Goal: Check status: Check status

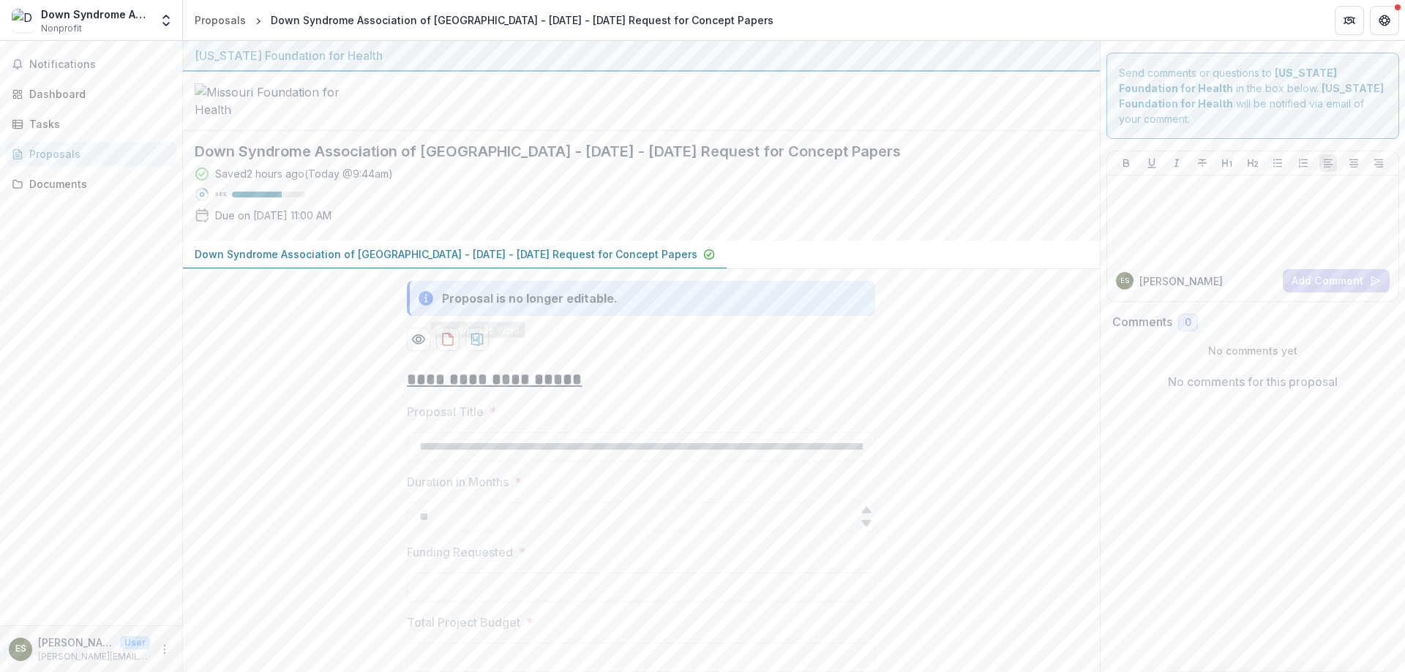
scroll to position [146, 0]
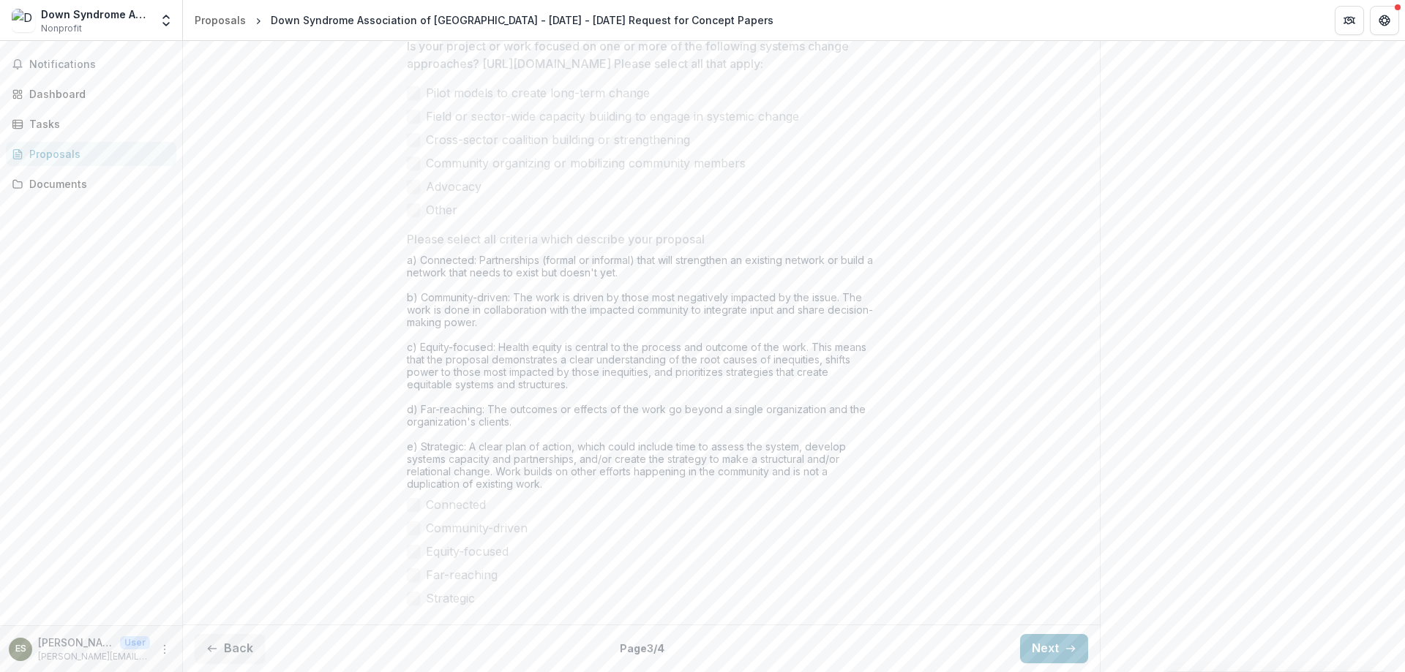
scroll to position [1174, 0]
click at [238, 650] on button "Back" at bounding box center [230, 648] width 70 height 29
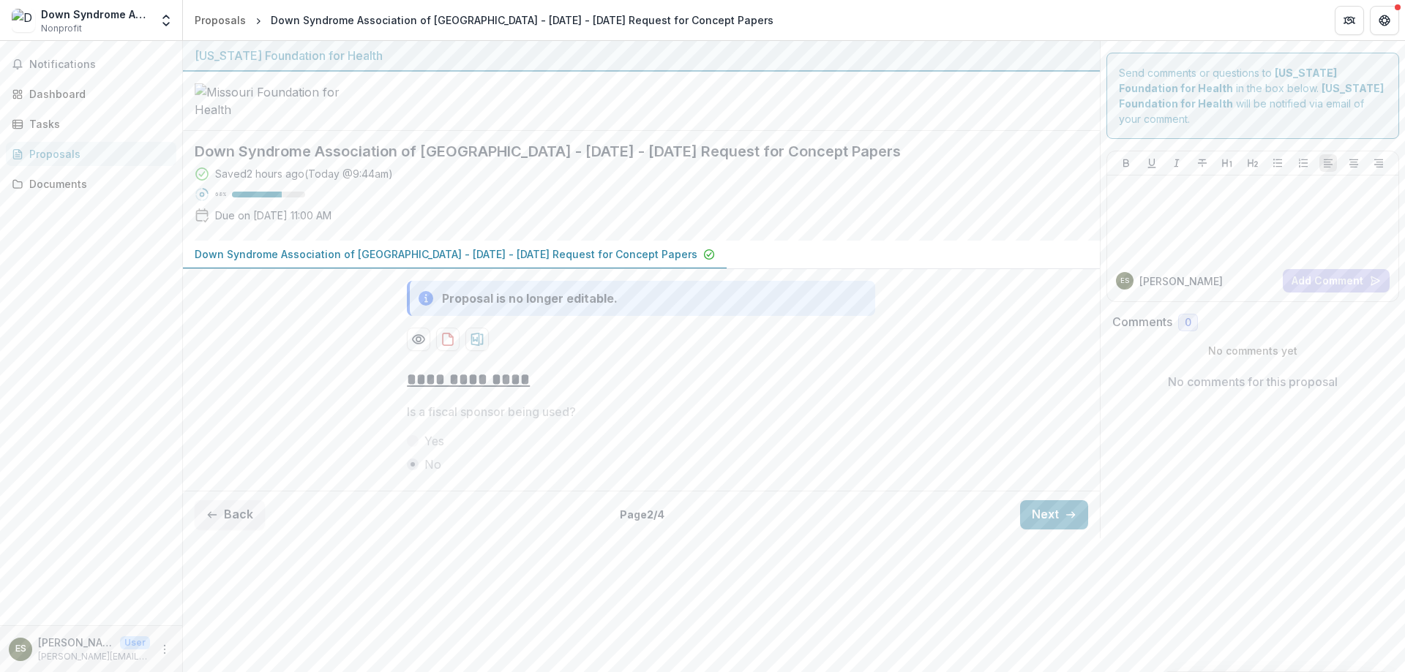
scroll to position [0, 0]
click at [1377, 33] on button "Get Help" at bounding box center [1384, 20] width 29 height 29
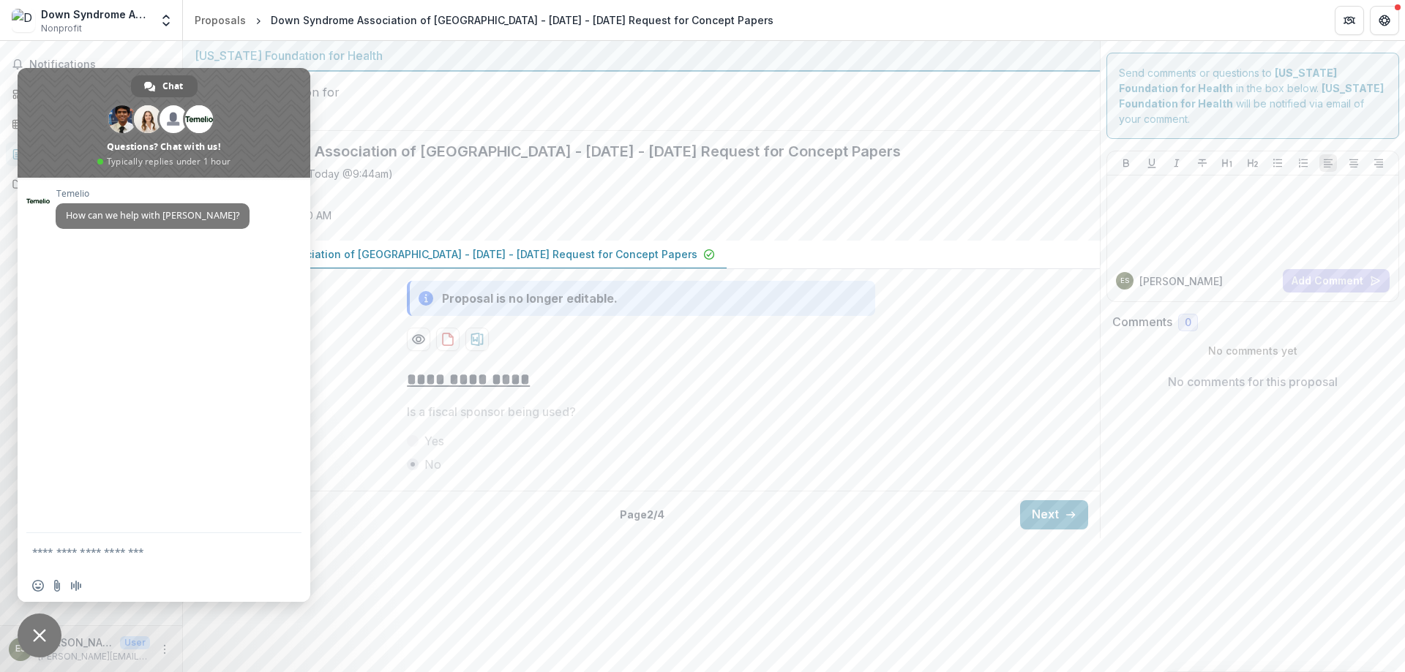
click at [511, 131] on div at bounding box center [641, 101] width 917 height 59
click at [231, 21] on div "Proposals" at bounding box center [220, 19] width 51 height 15
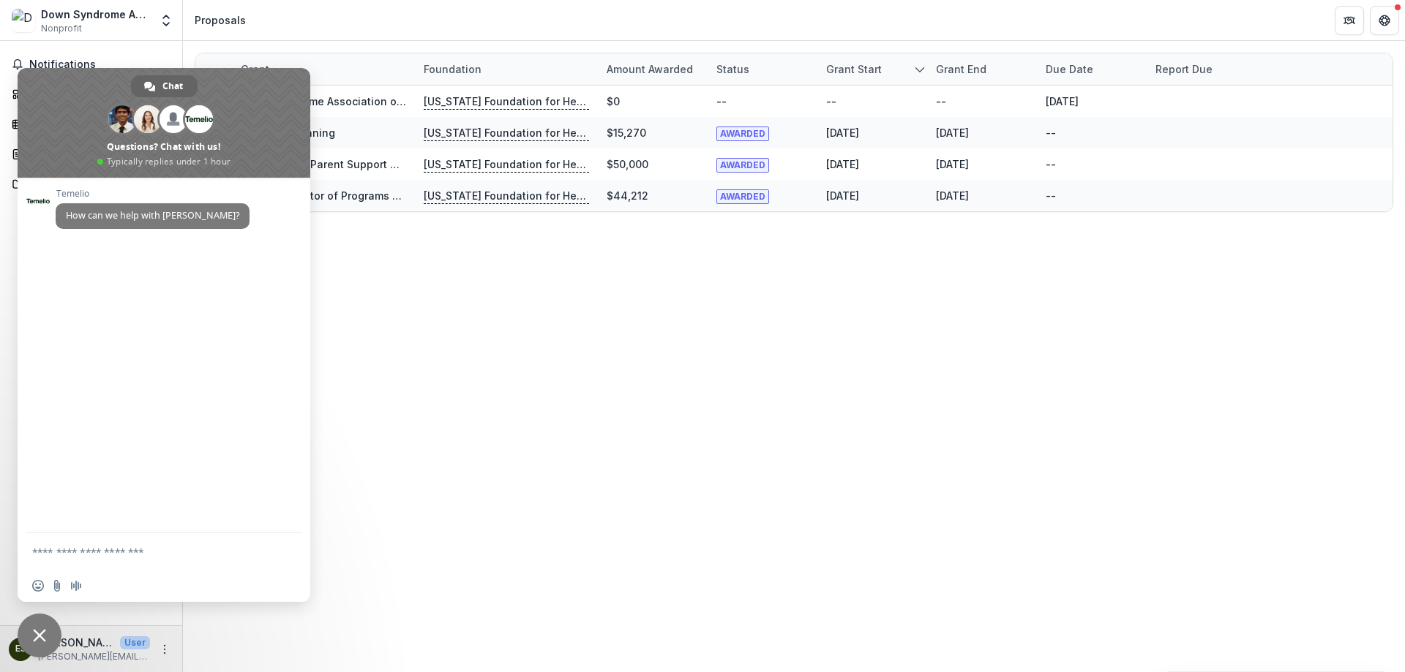
click at [499, 355] on div "Grant Foundation Amount awarded Status Grant start Grant end Due Date Report Du…" at bounding box center [794, 356] width 1222 height 631
click at [29, 636] on span "Close chat" at bounding box center [40, 636] width 44 height 44
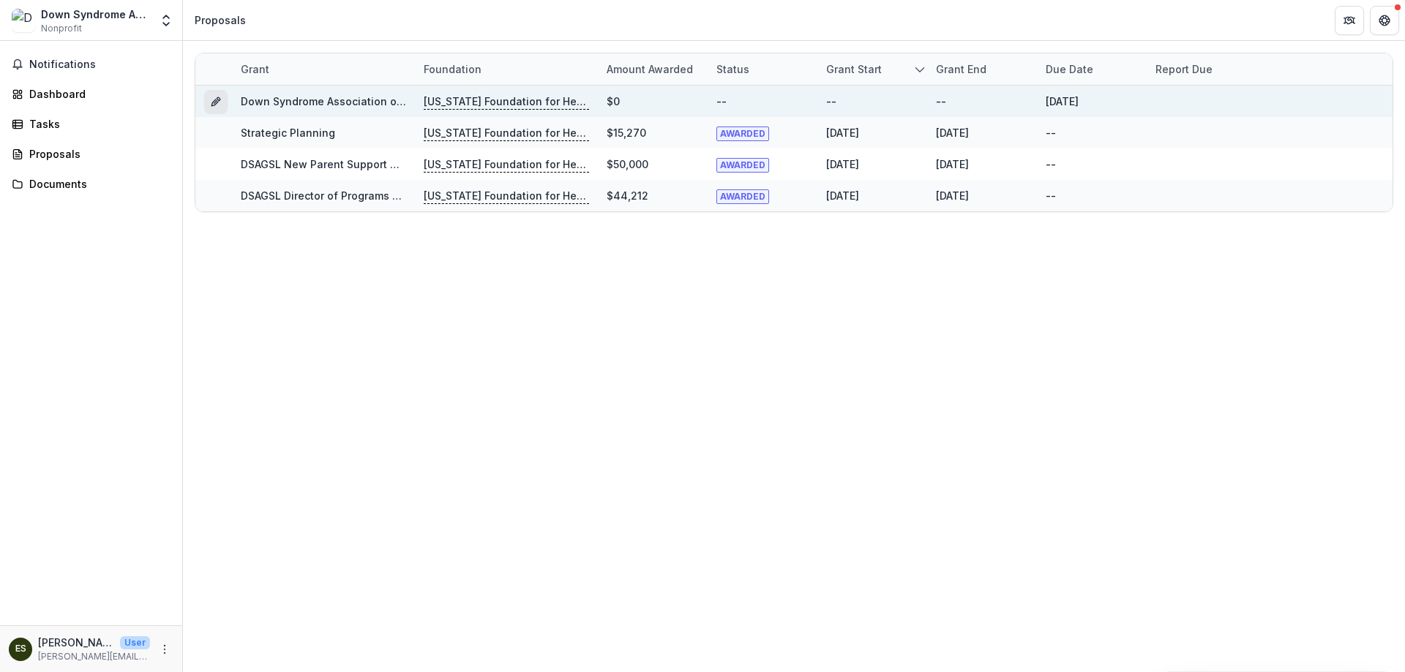
click at [216, 99] on icon "Grant 6b95bbd2-2d60-47b2-8602-f5292db20728" at bounding box center [216, 102] width 12 height 12
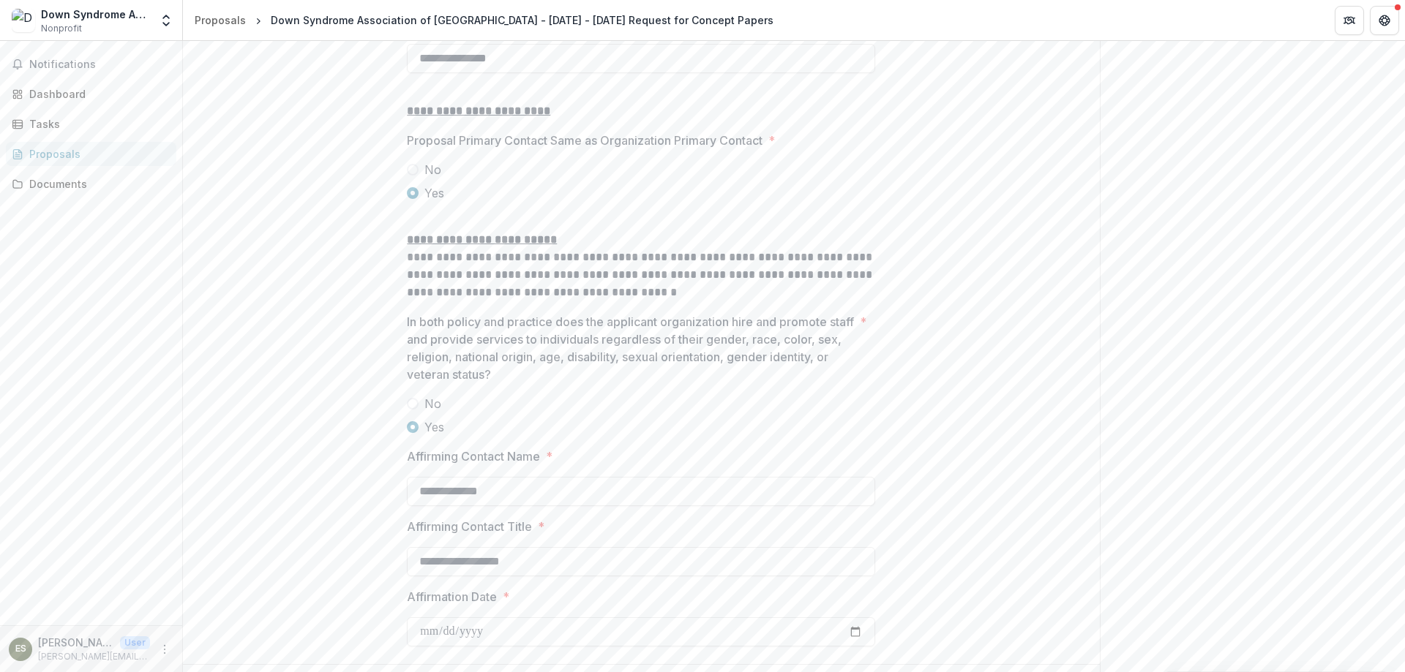
scroll to position [1902, 0]
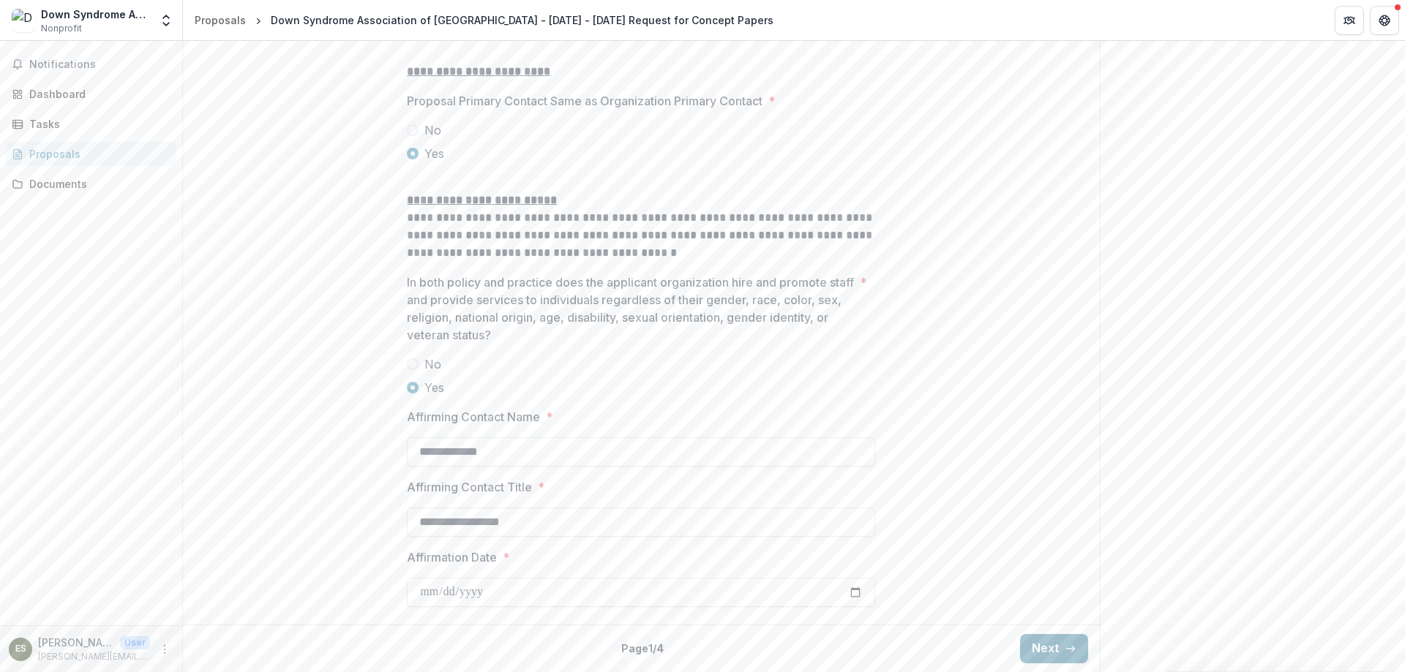
click at [1053, 650] on button "Next" at bounding box center [1054, 648] width 68 height 29
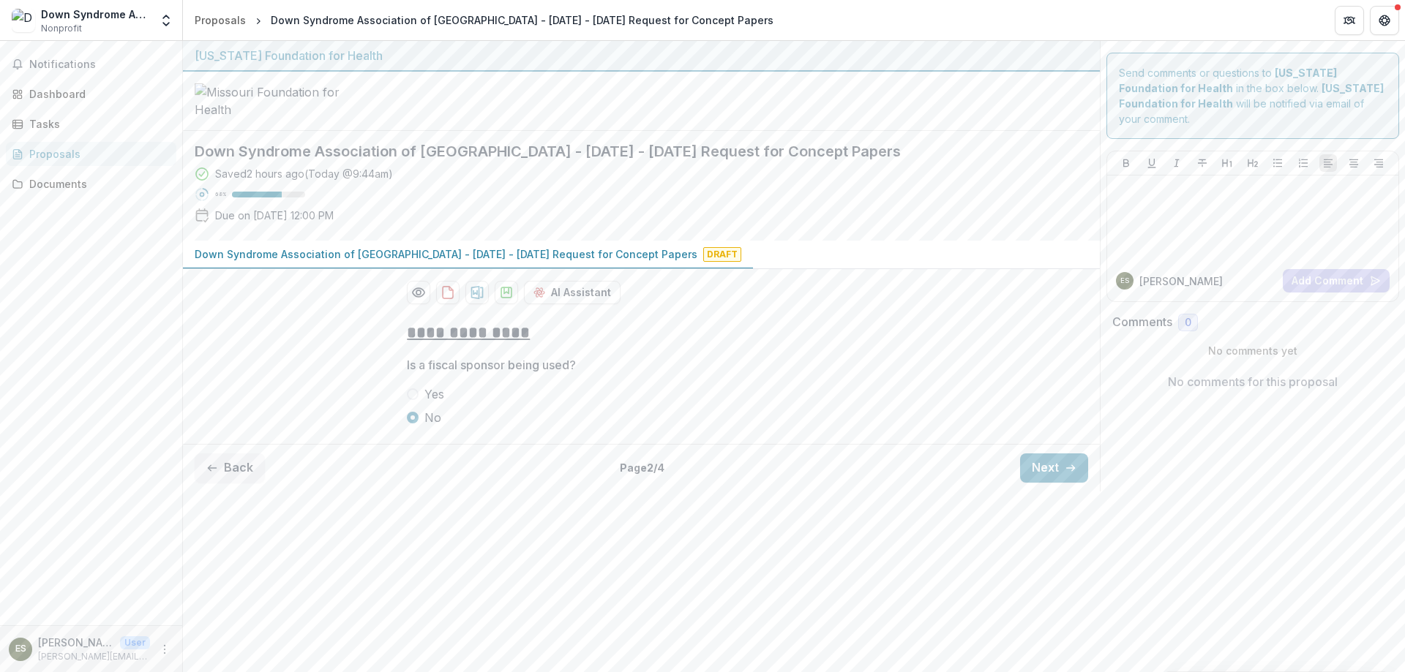
scroll to position [0, 0]
click at [1030, 483] on button "Next" at bounding box center [1054, 468] width 68 height 29
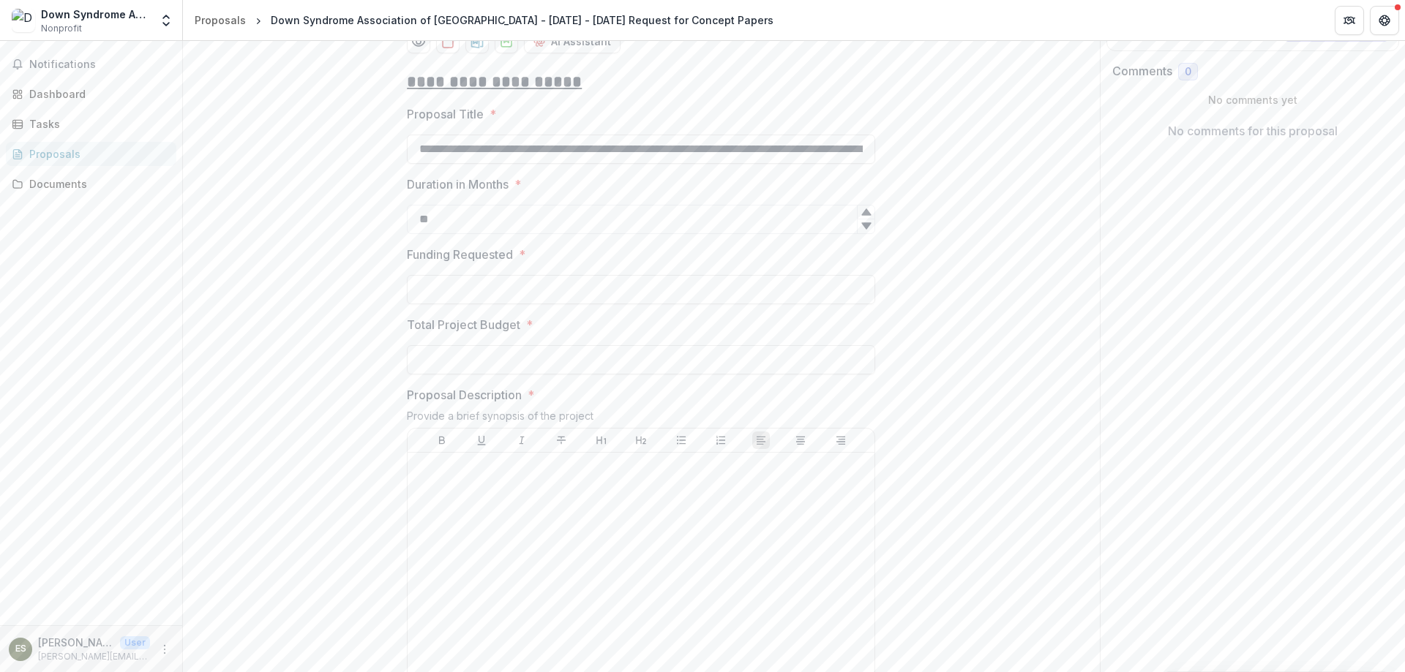
scroll to position [249, 0]
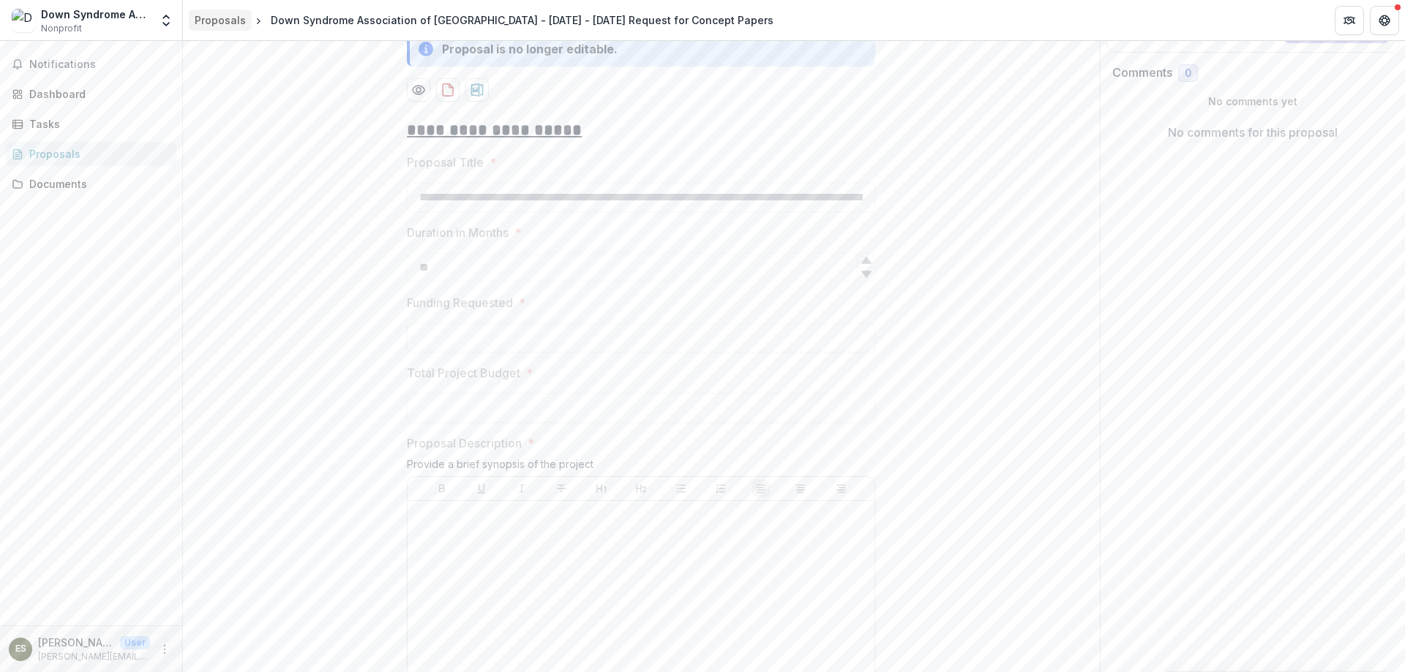
click at [219, 23] on div "Proposals" at bounding box center [220, 19] width 51 height 15
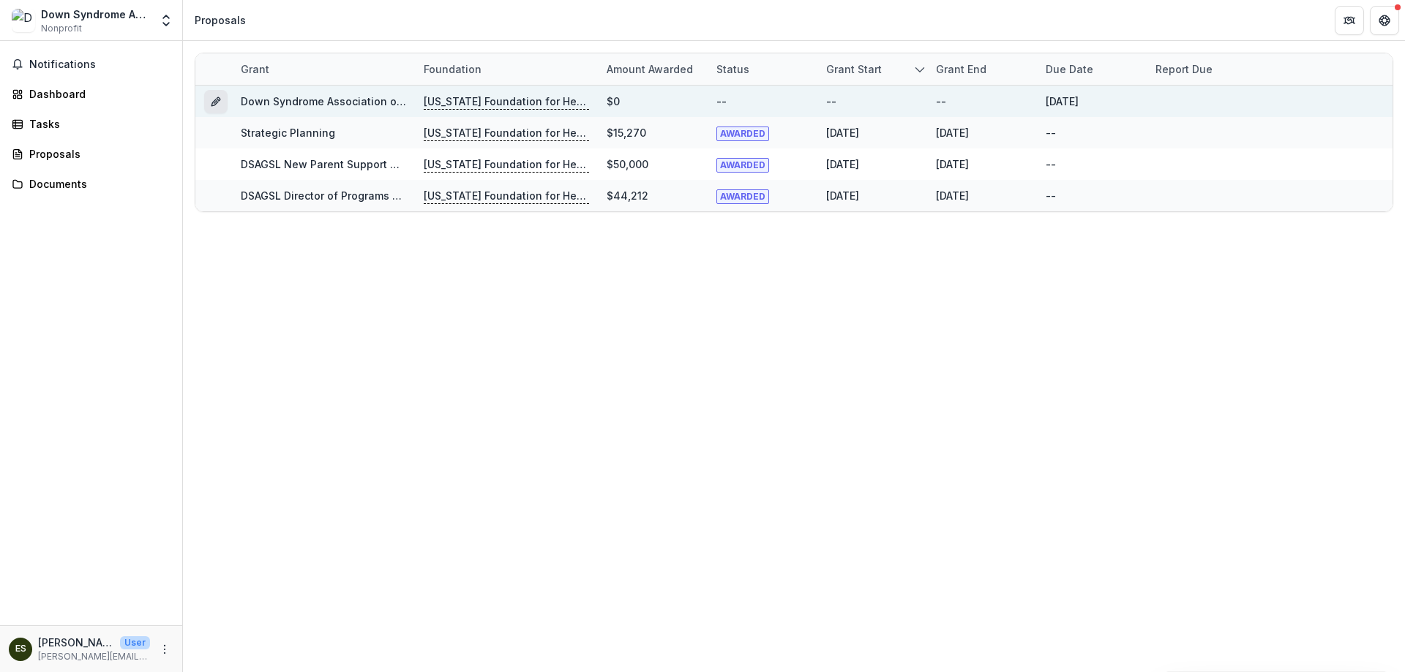
click at [214, 98] on icon "Grant 6b95bbd2-2d60-47b2-8602-f5292db20728" at bounding box center [216, 102] width 12 height 12
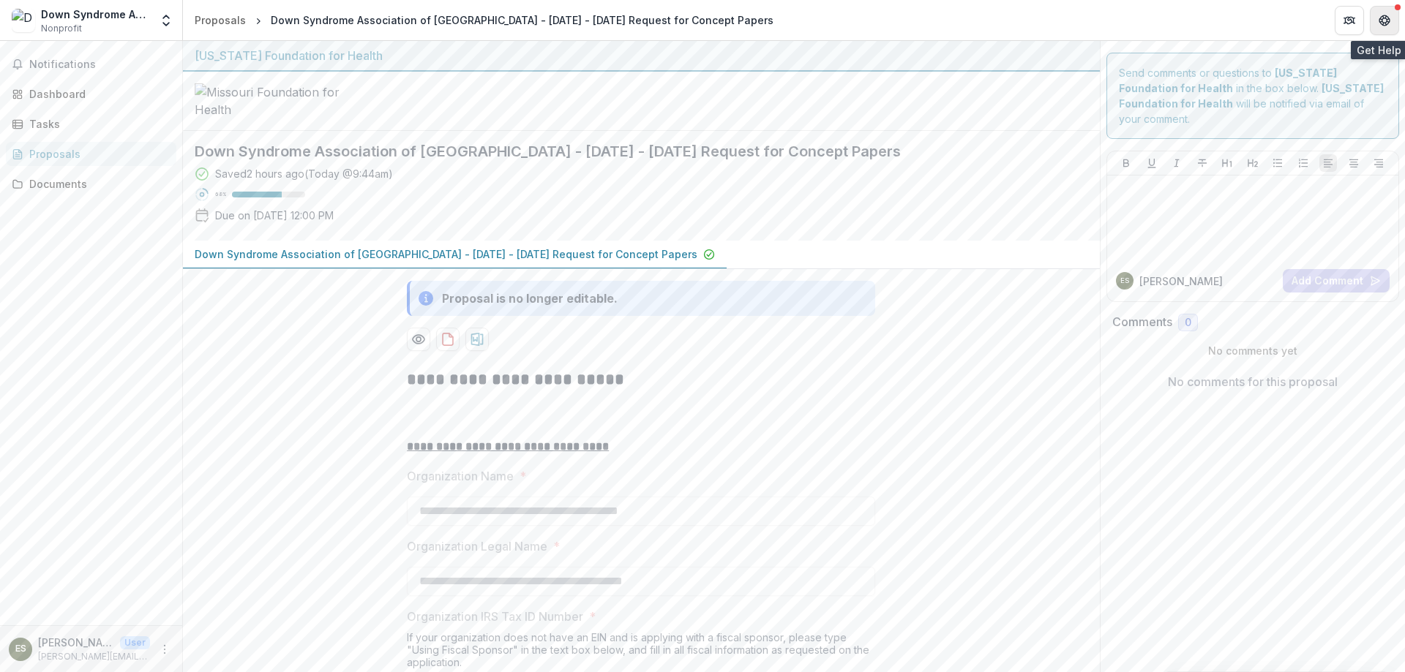
click at [1379, 18] on icon "Get Help" at bounding box center [1380, 20] width 3 height 4
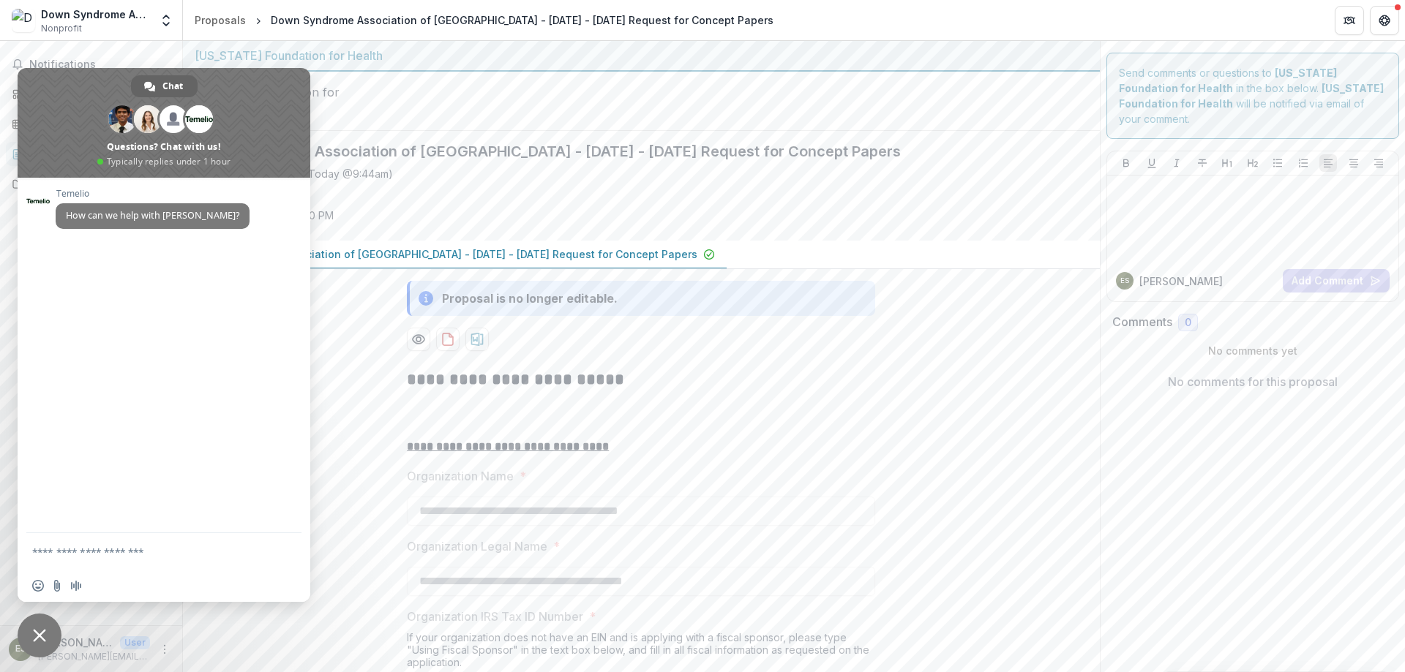
click at [40, 631] on span "Close chat" at bounding box center [39, 635] width 13 height 13
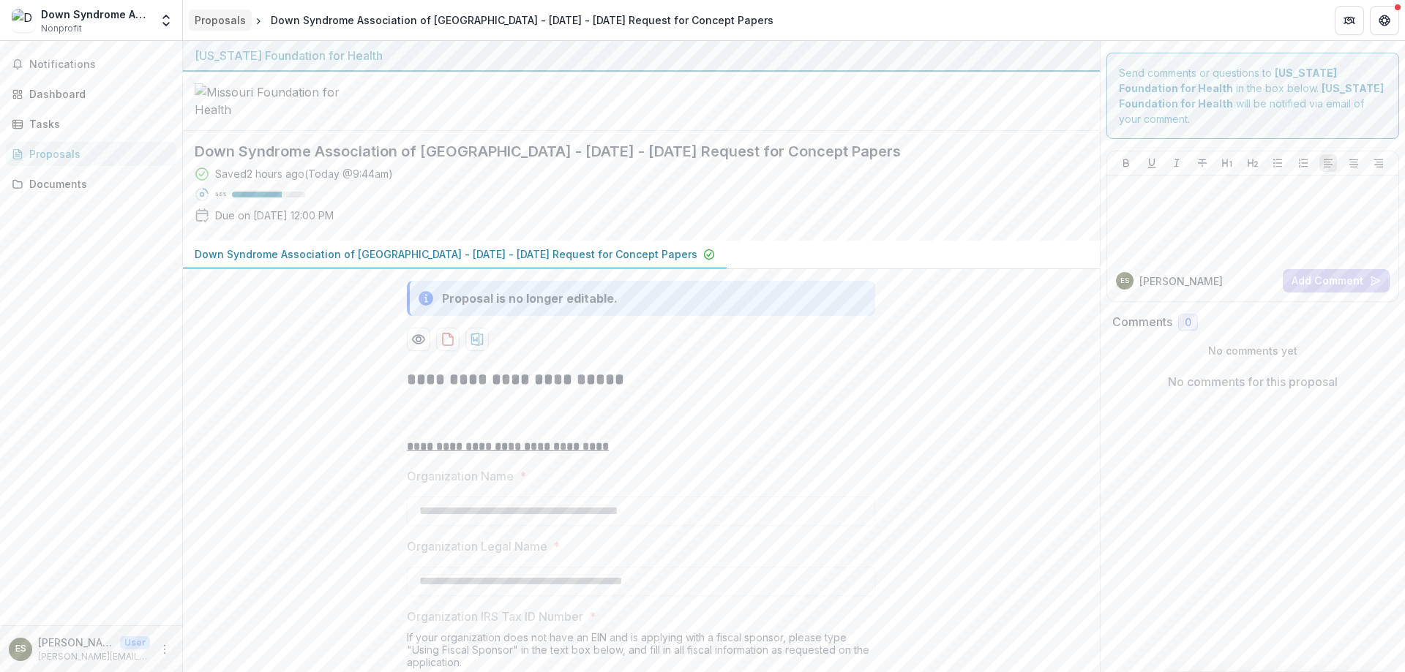
click at [225, 25] on div "Proposals" at bounding box center [220, 19] width 51 height 15
